Goal: Communication & Community: Ask a question

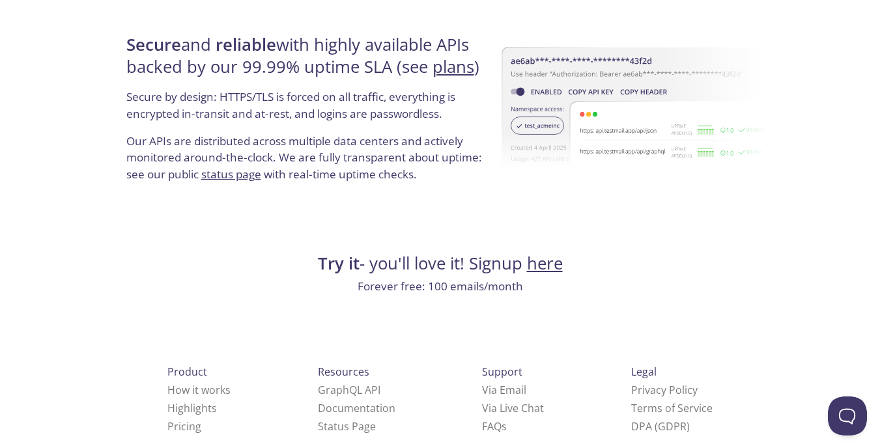
scroll to position [2535, 0]
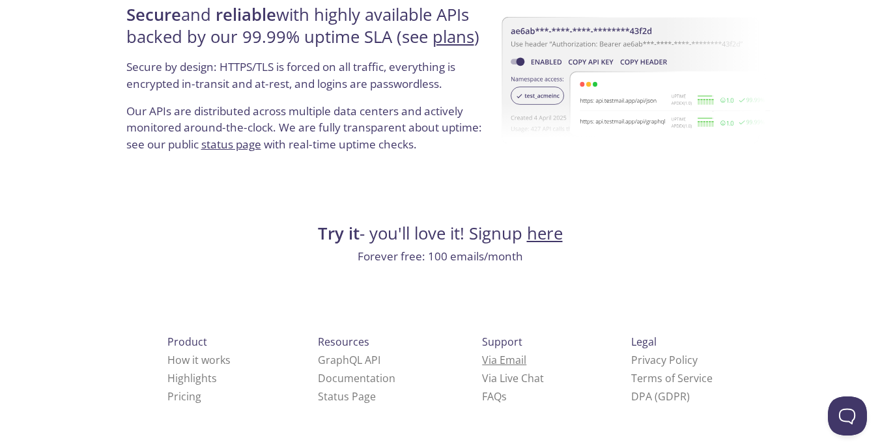
click at [482, 360] on link "Via Email" at bounding box center [504, 360] width 44 height 14
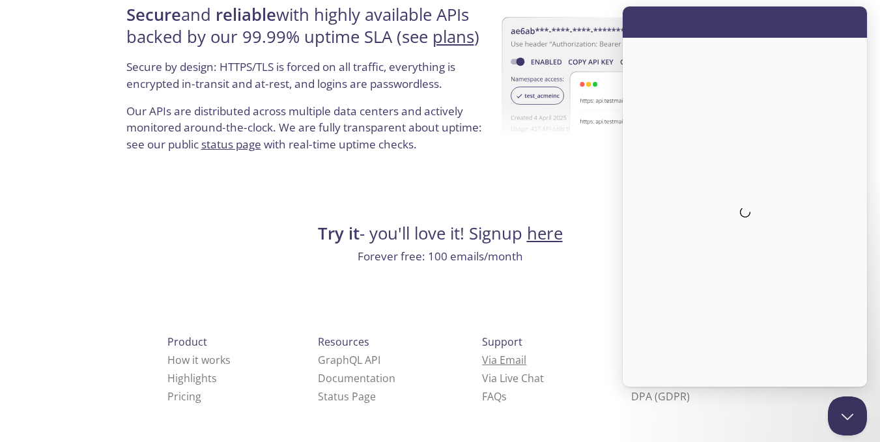
scroll to position [0, 0]
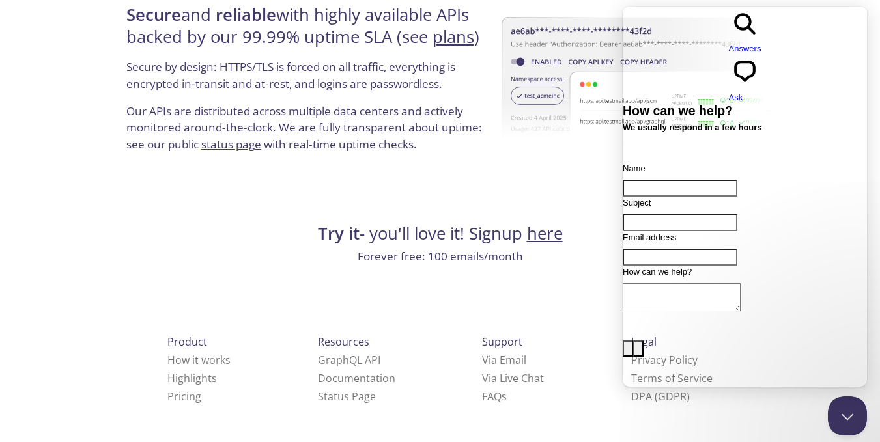
click at [694, 180] on input "Name" at bounding box center [679, 188] width 115 height 17
drag, startPoint x: 694, startPoint y: 140, endPoint x: 661, endPoint y: 125, distance: 36.4
click at [661, 180] on input "Name" at bounding box center [679, 188] width 115 height 17
type input "[PERSON_NAME]"
type input "[EMAIL_ADDRESS][DOMAIN_NAME]"
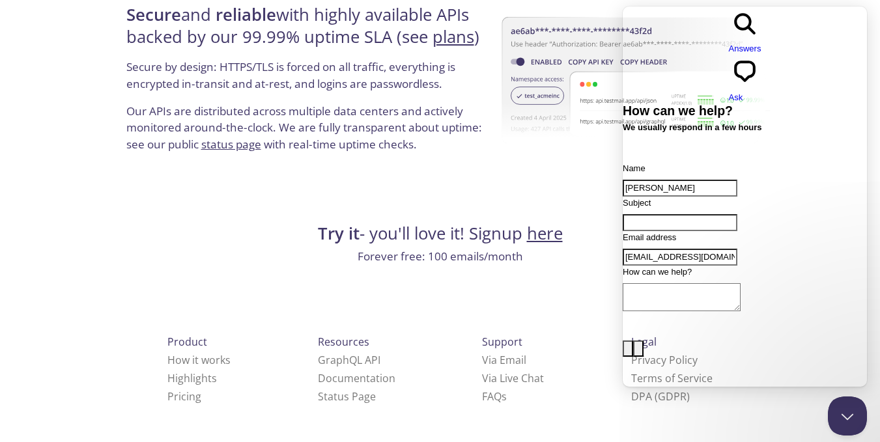
click at [710, 214] on input "Subject" at bounding box center [679, 222] width 115 height 17
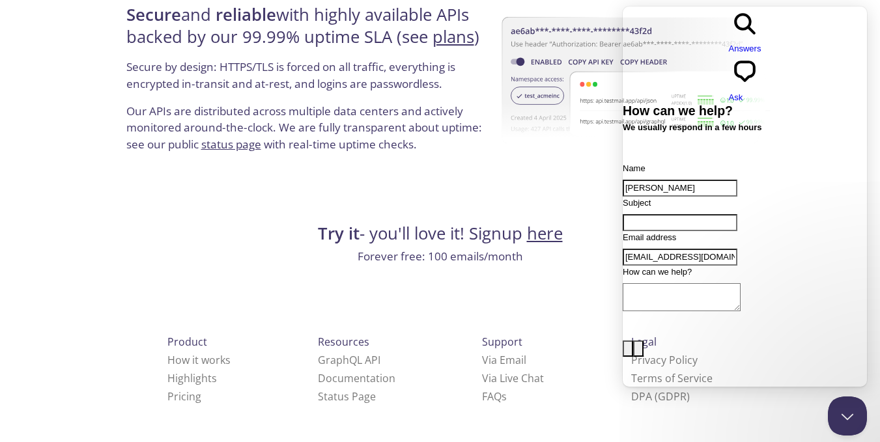
click at [716, 315] on div "Contact form" at bounding box center [744, 315] width 244 height 0
click at [693, 214] on input "Subject" at bounding box center [679, 222] width 115 height 17
click at [690, 214] on input "Subject" at bounding box center [679, 222] width 115 height 17
paste input "Content proposal your audience will enjoy"
type input "Content proposal your audience will enjoy"
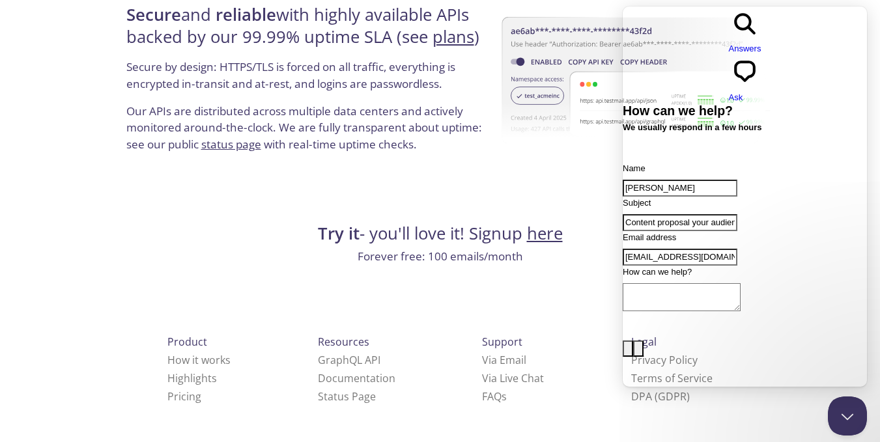
click at [684, 315] on div "Contact form" at bounding box center [744, 315] width 244 height 0
click at [667, 283] on textarea "How can we help?" at bounding box center [681, 297] width 118 height 28
paste textarea "Hi there, I hope you’re doing well! I’ve been browsing your site and really enj…"
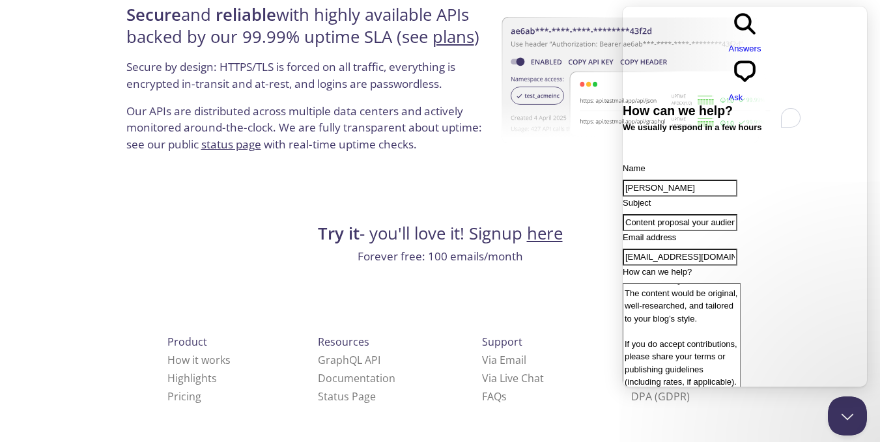
scroll to position [198, 0]
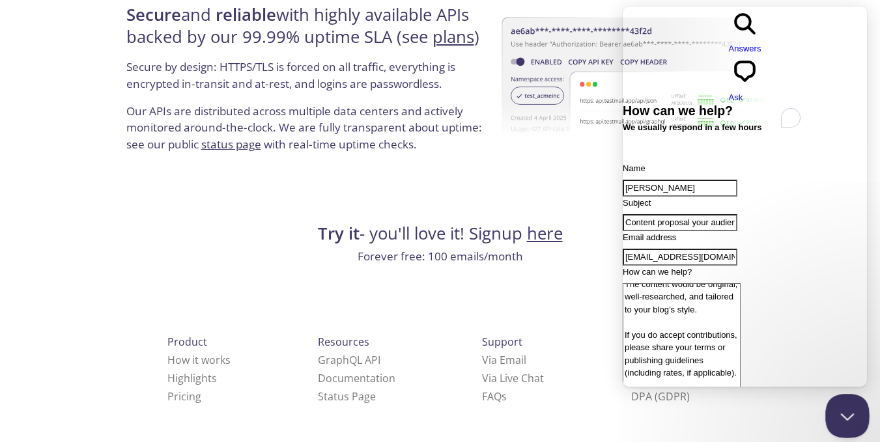
type textarea "Hi there, I hope you’re doing well! I’ve been browsing your site and really enj…"
